Goal: Task Accomplishment & Management: Manage account settings

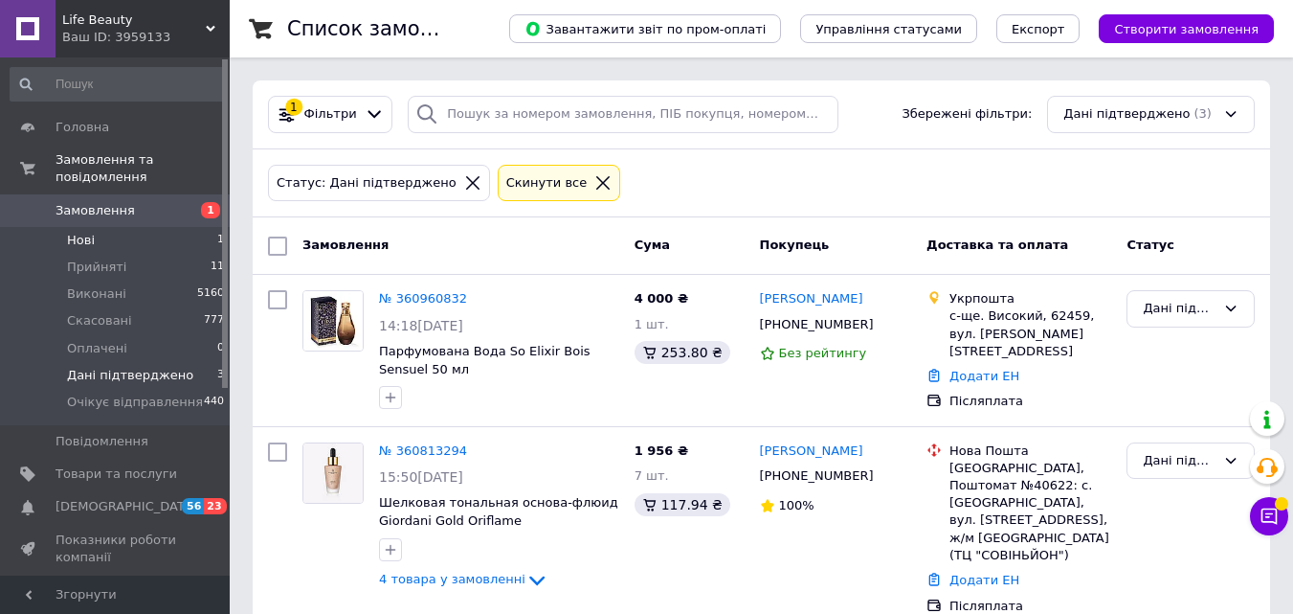
click at [116, 227] on li "Нові 1" at bounding box center [118, 240] width 236 height 27
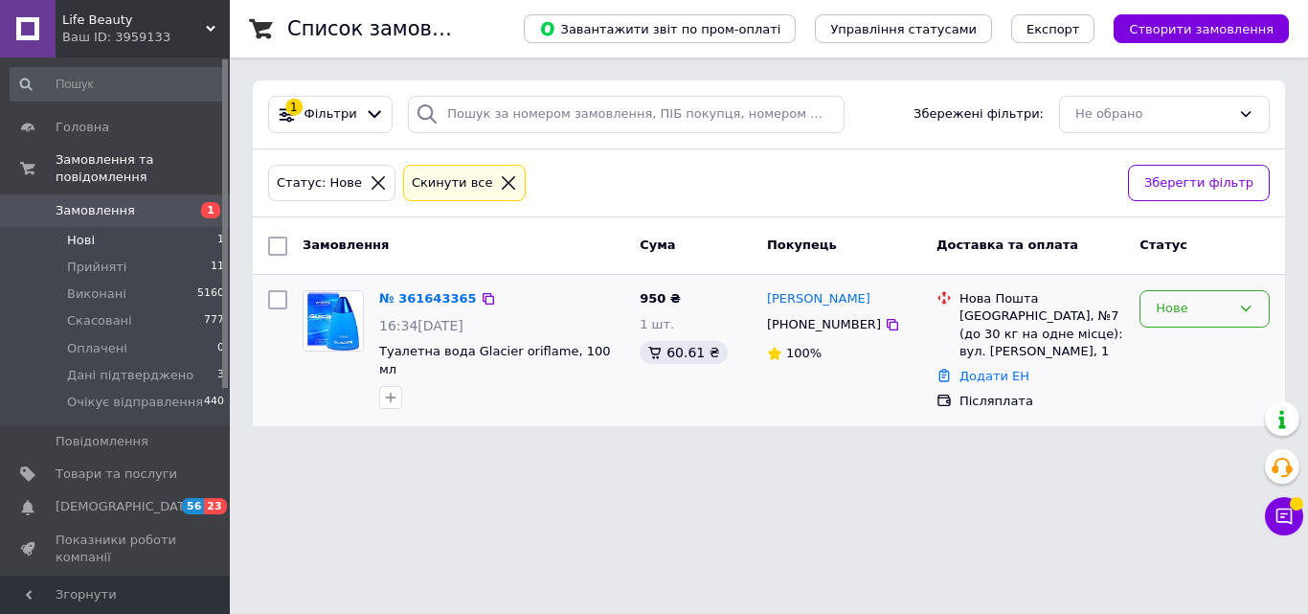
click at [1178, 295] on div "Нове" at bounding box center [1204, 308] width 130 height 37
click at [1181, 345] on li "Прийнято" at bounding box center [1204, 348] width 128 height 35
